Goal: Task Accomplishment & Management: Use online tool/utility

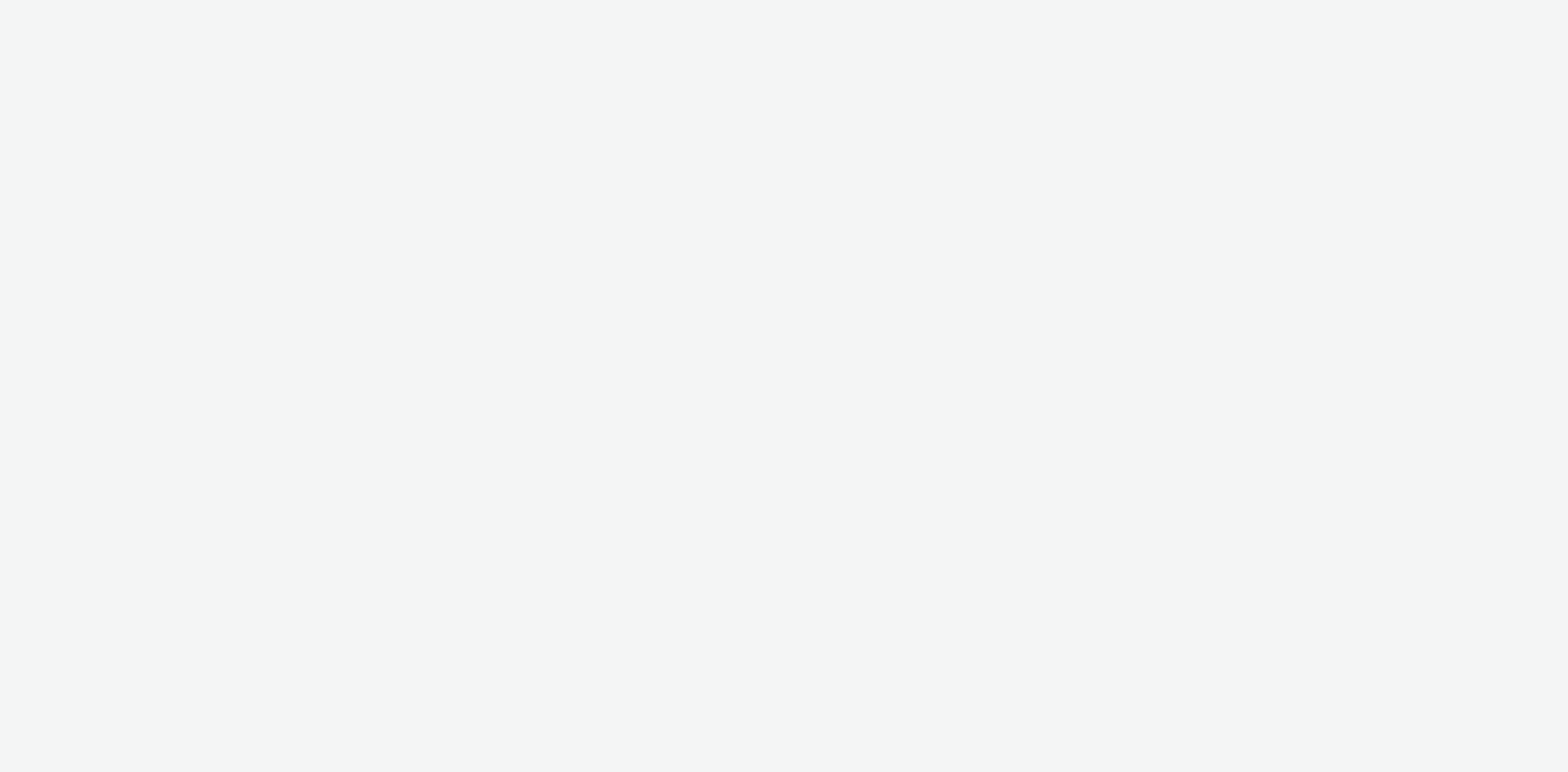
select select "97b78be7-b7c1-427d-93eb-a13be4d88a0a"
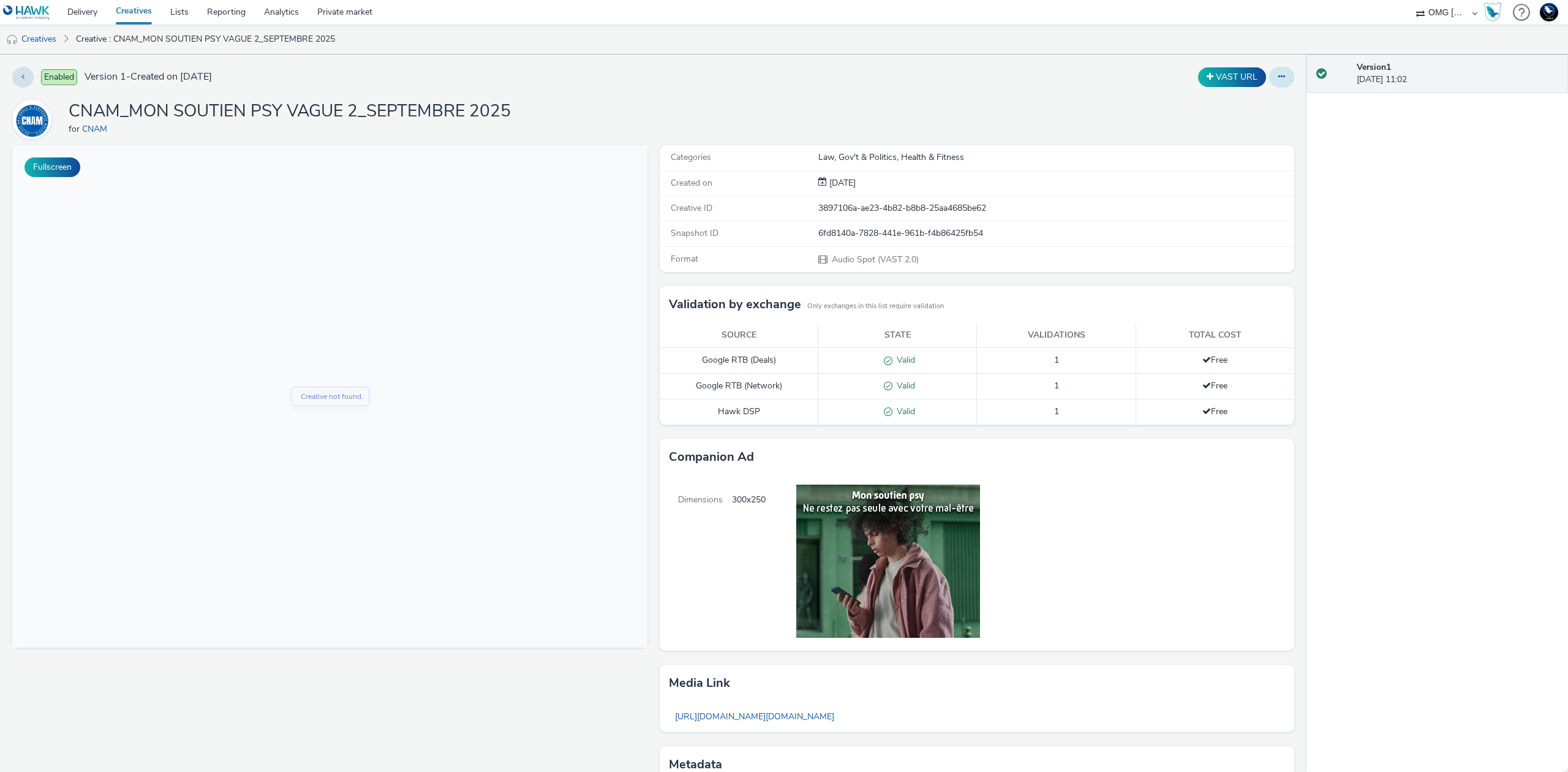
click at [1270, 82] on button at bounding box center [1282, 77] width 25 height 21
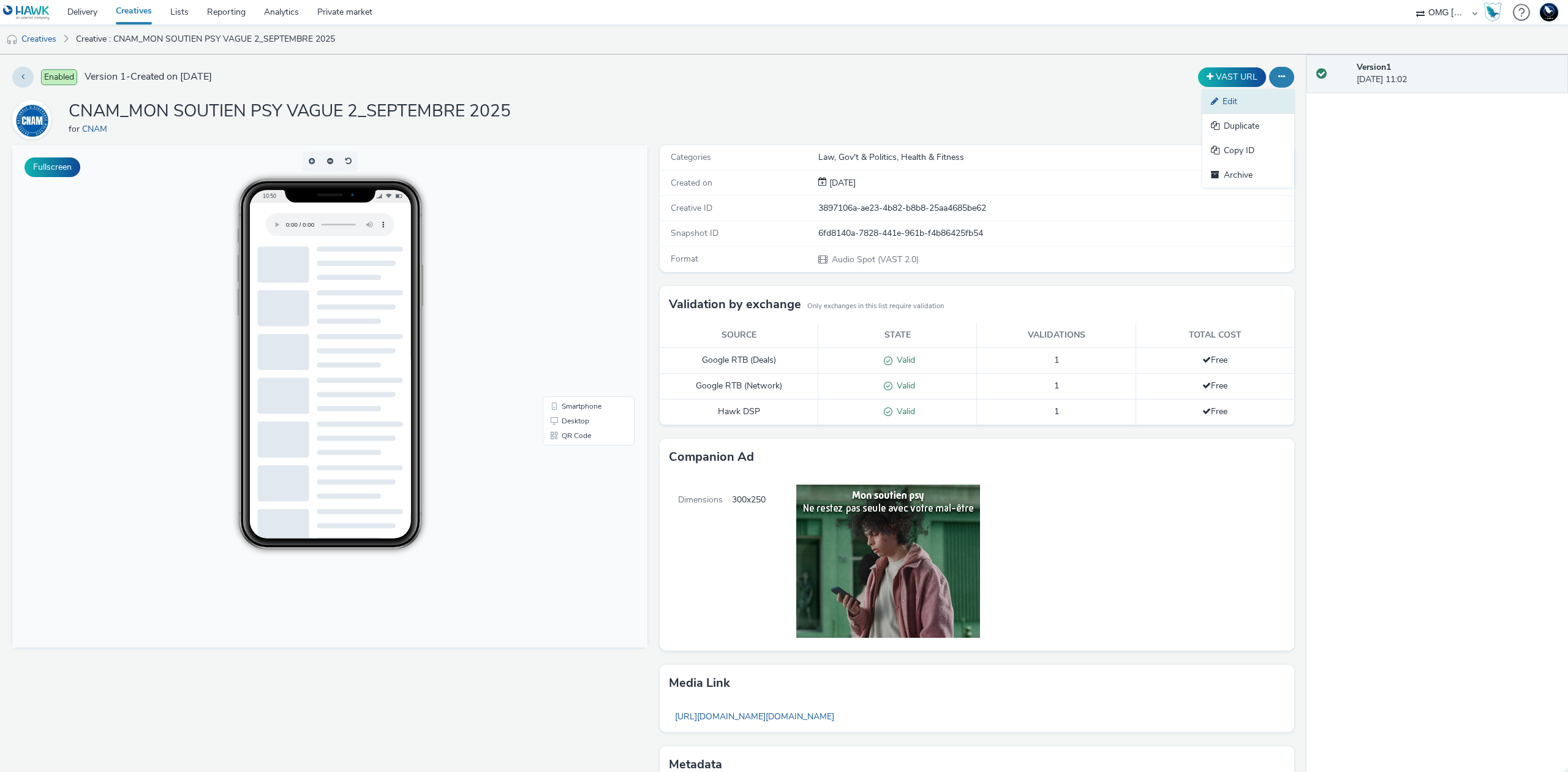
click at [1248, 104] on link "Edit" at bounding box center [1248, 102] width 92 height 25
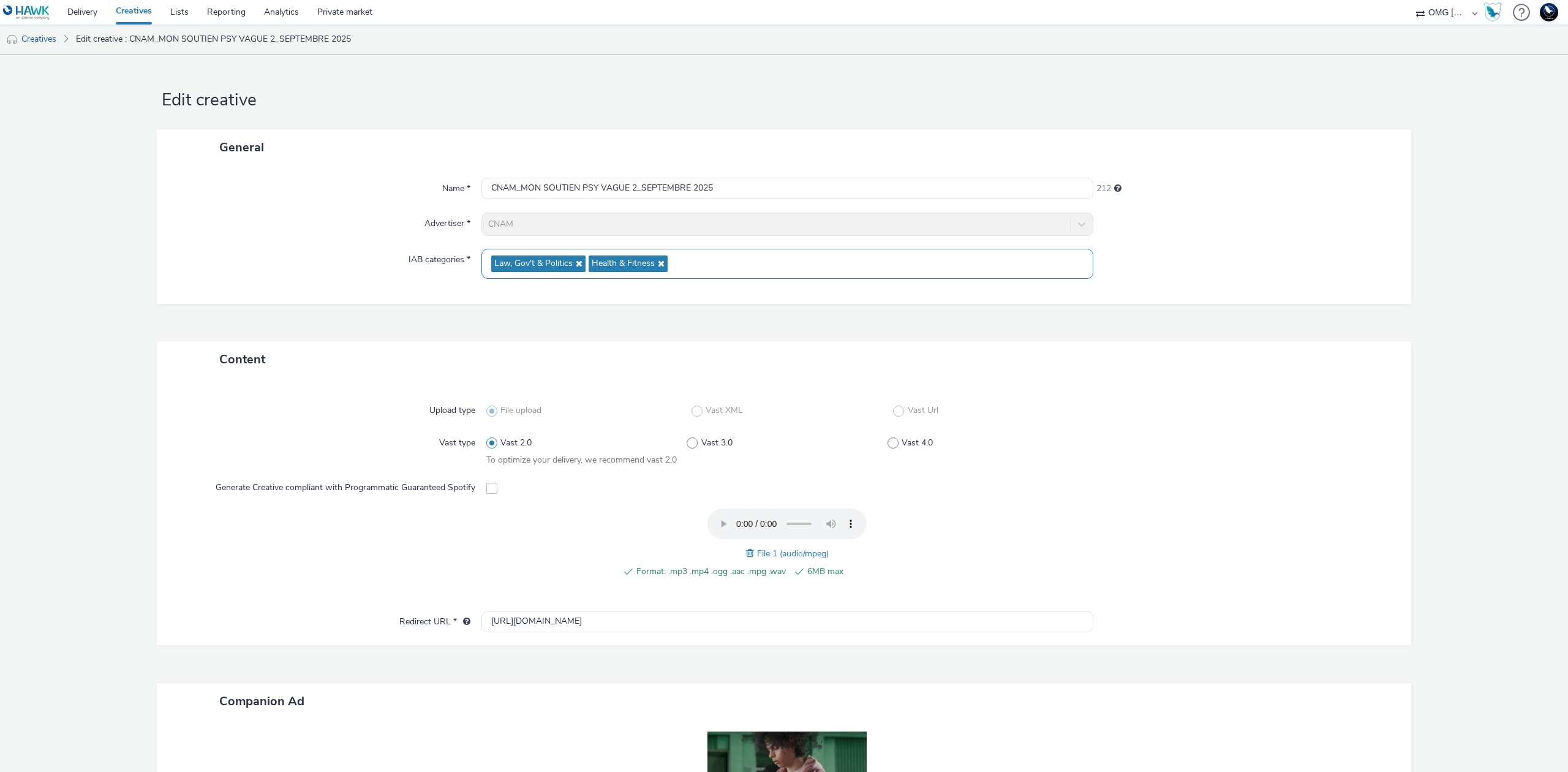
click at [574, 264] on icon at bounding box center [578, 263] width 10 height 9
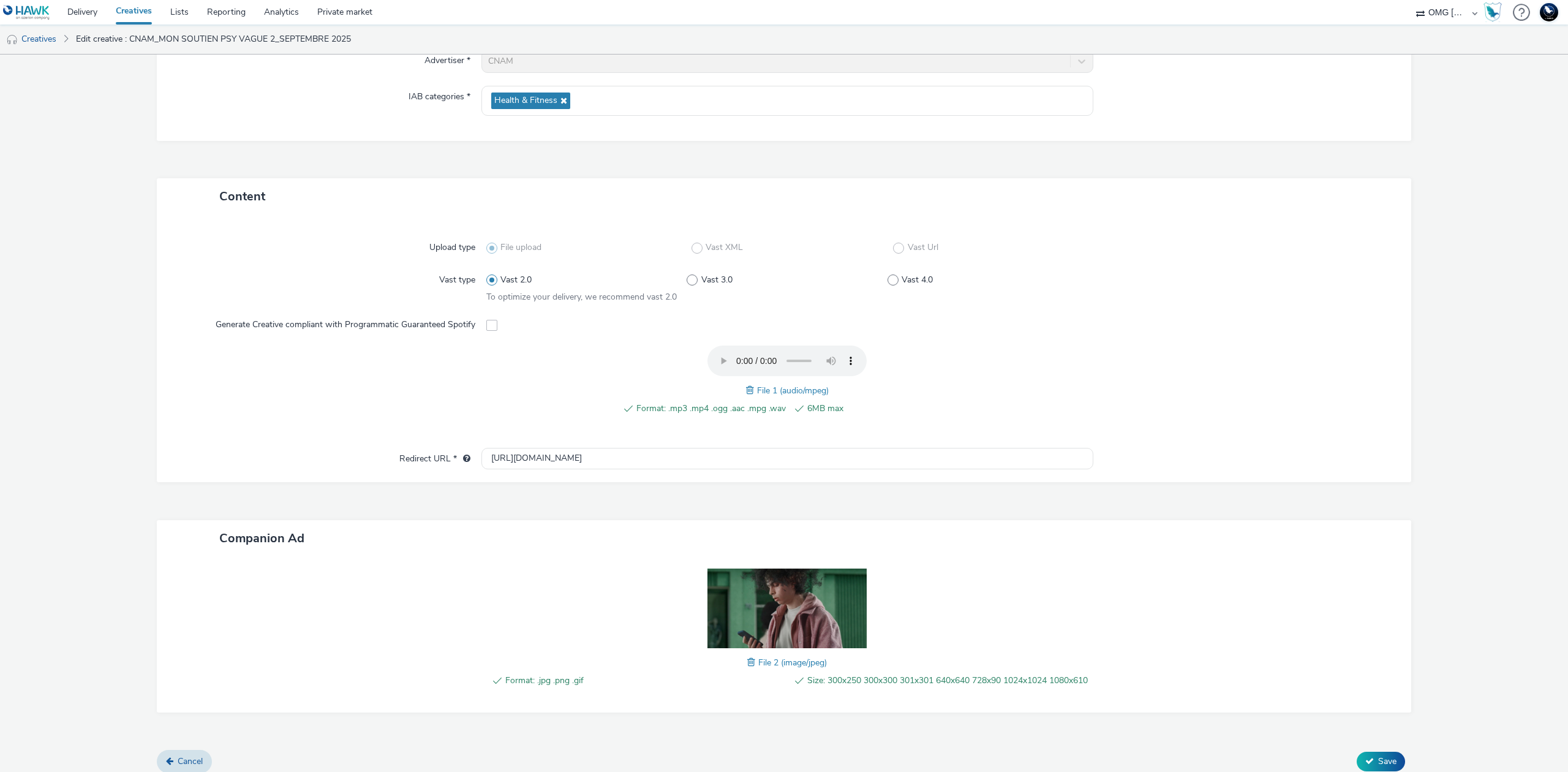
scroll to position [184, 0]
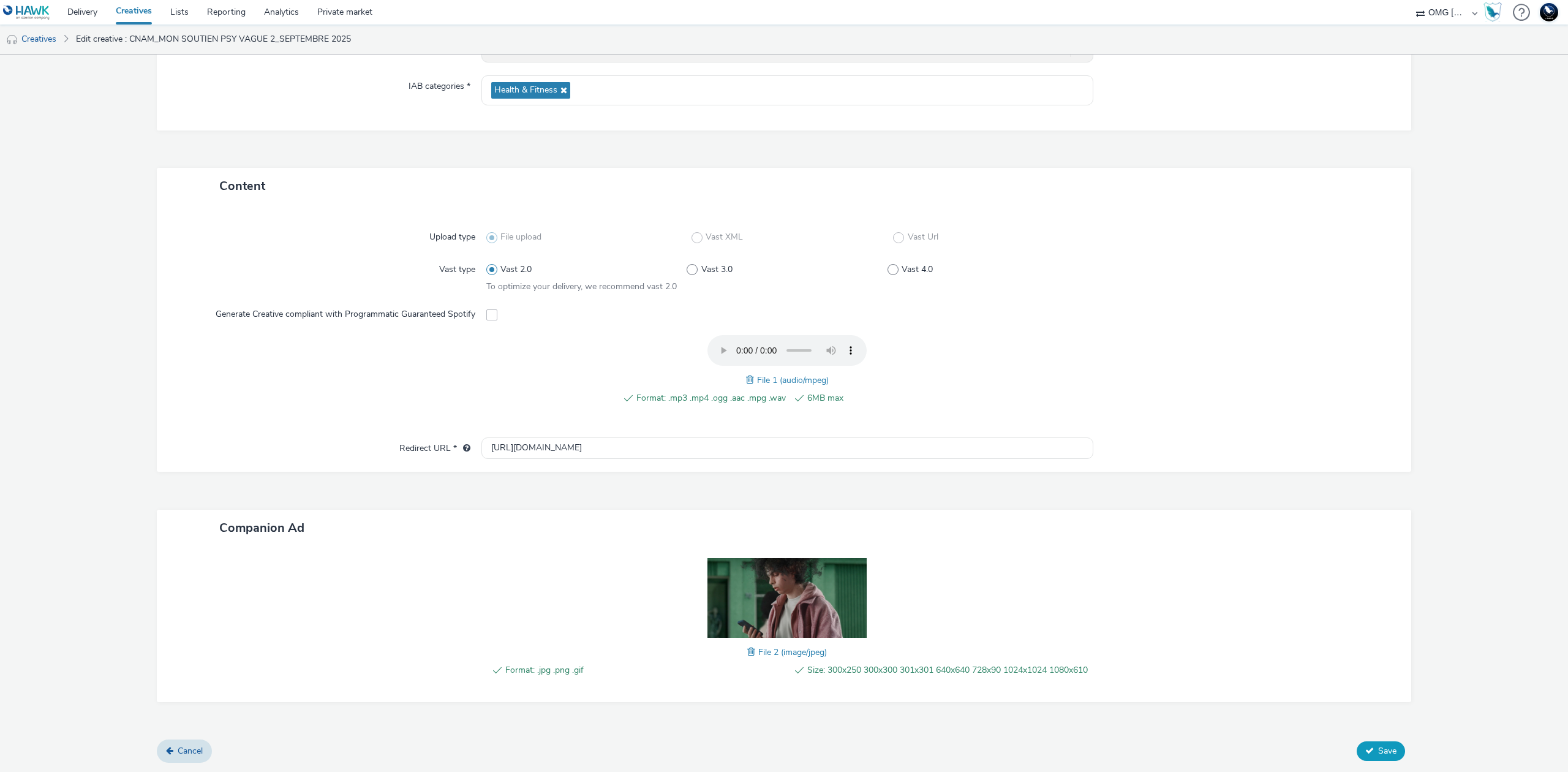
click at [1366, 748] on icon at bounding box center [1370, 750] width 9 height 9
